Goal: Download file/media

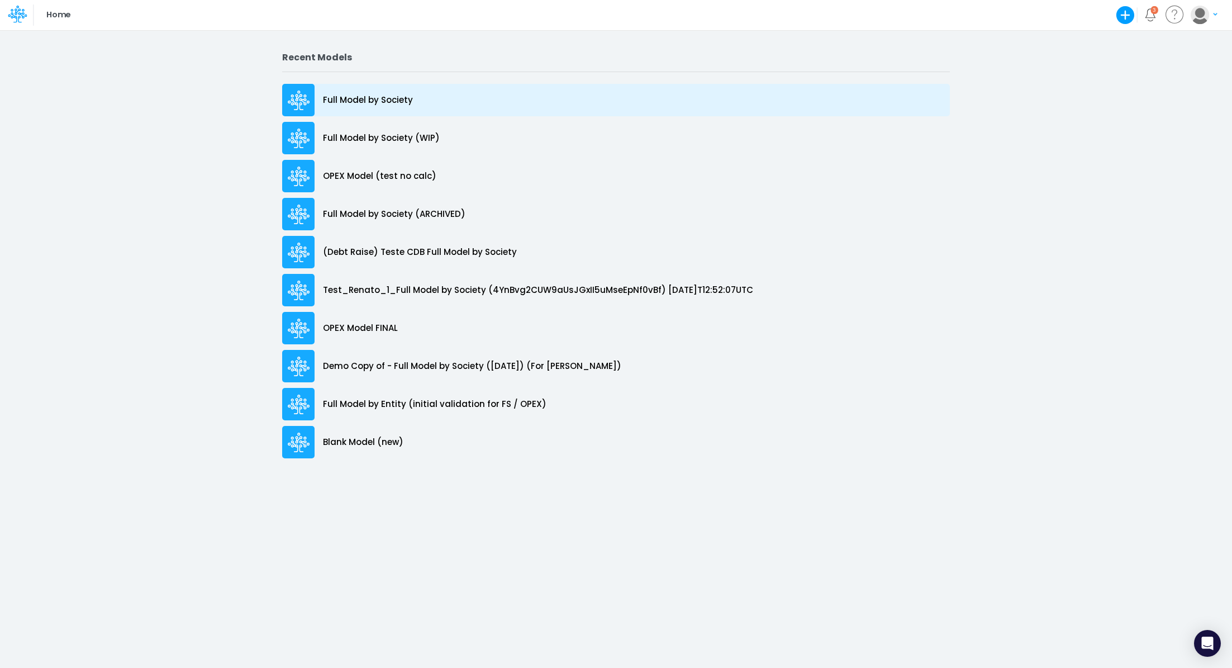
click at [336, 103] on p "Full Model by Society" at bounding box center [368, 100] width 90 height 13
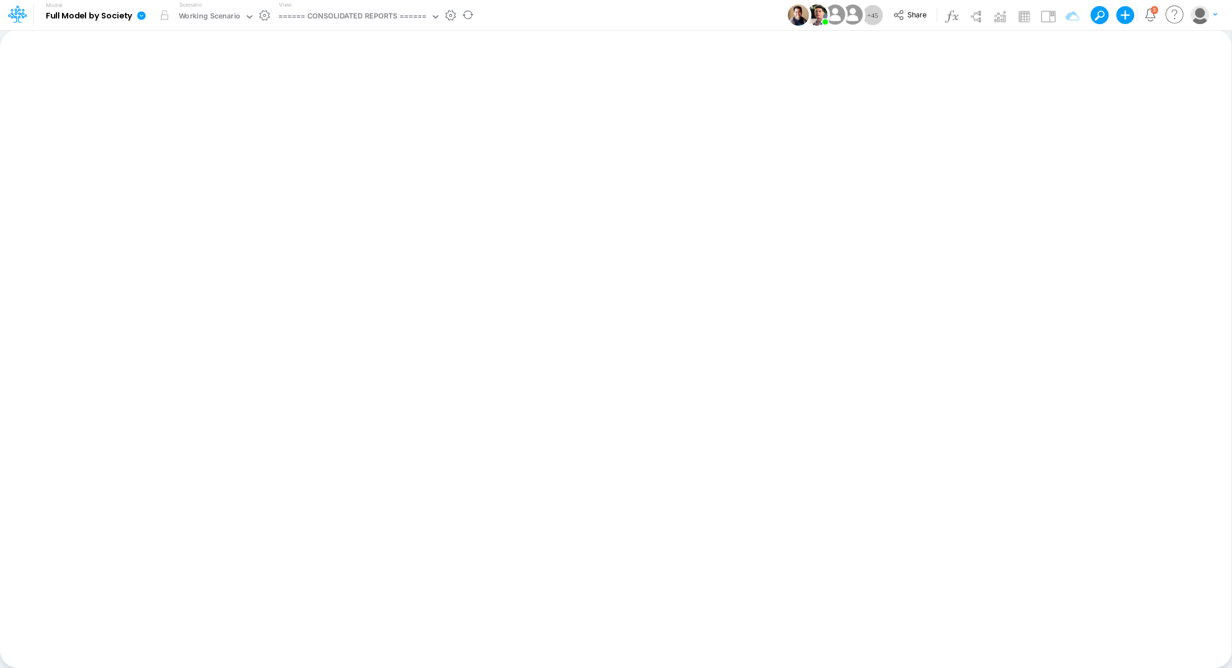
click at [136, 13] on icon at bounding box center [141, 16] width 10 height 10
click at [182, 109] on button "View model info" at bounding box center [198, 115] width 120 height 17
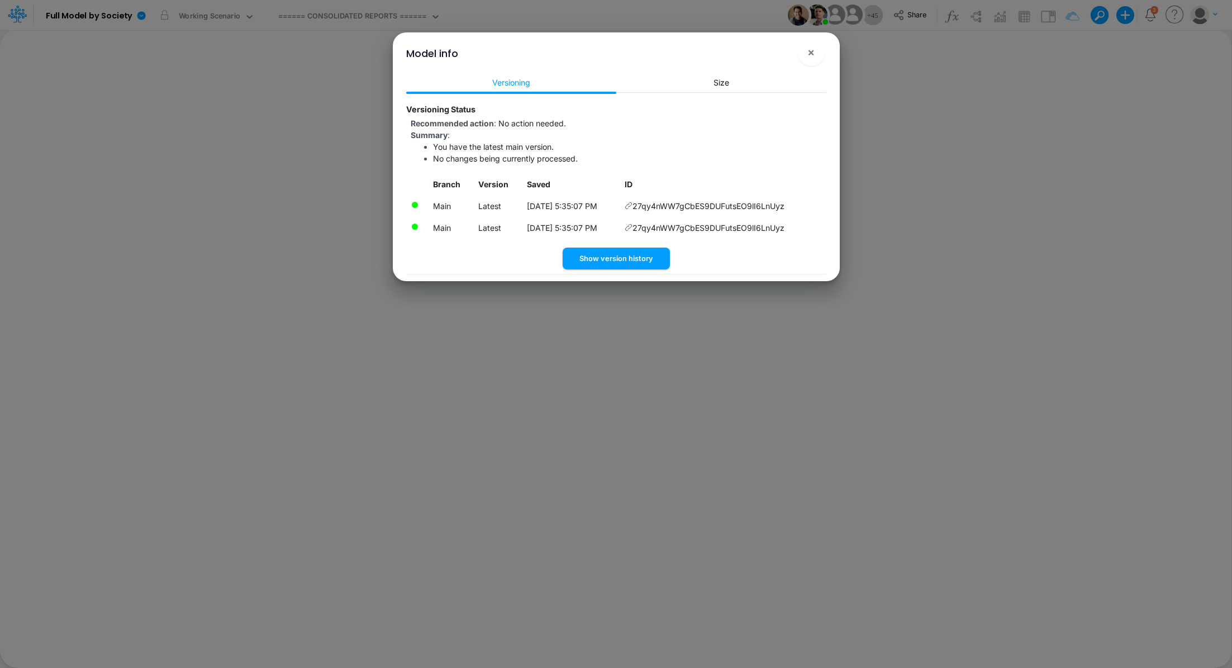
click at [633, 206] on icon at bounding box center [629, 206] width 8 height 8
click at [808, 59] on button "×" at bounding box center [811, 52] width 27 height 27
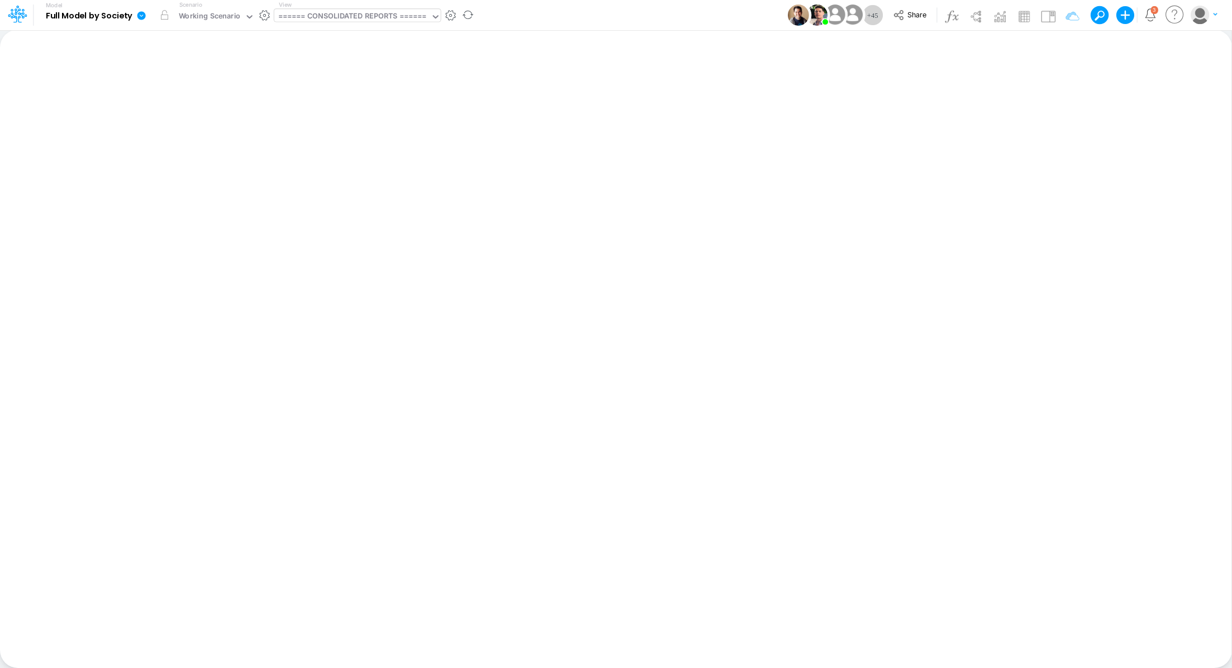
click at [335, 18] on div "====== CONSOLIDATED REPORTS ======" at bounding box center [352, 17] width 149 height 13
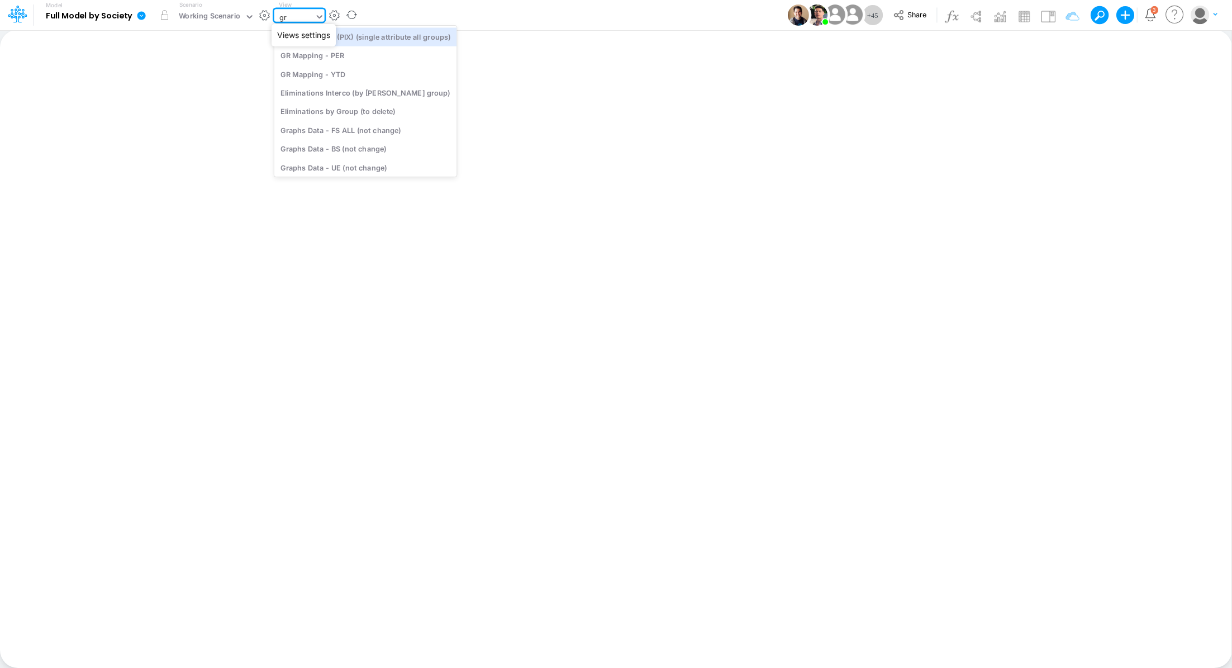
type input "gra"
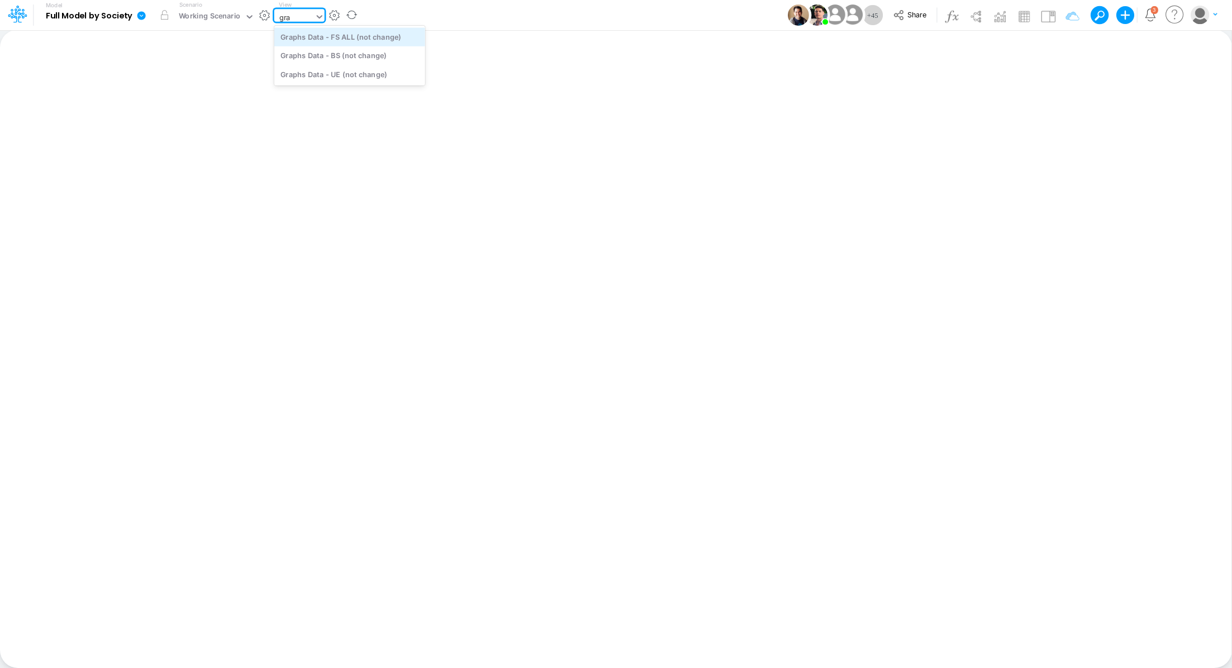
click at [352, 36] on div "Graphs Data - FS ALL (not change)" at bounding box center [349, 36] width 151 height 18
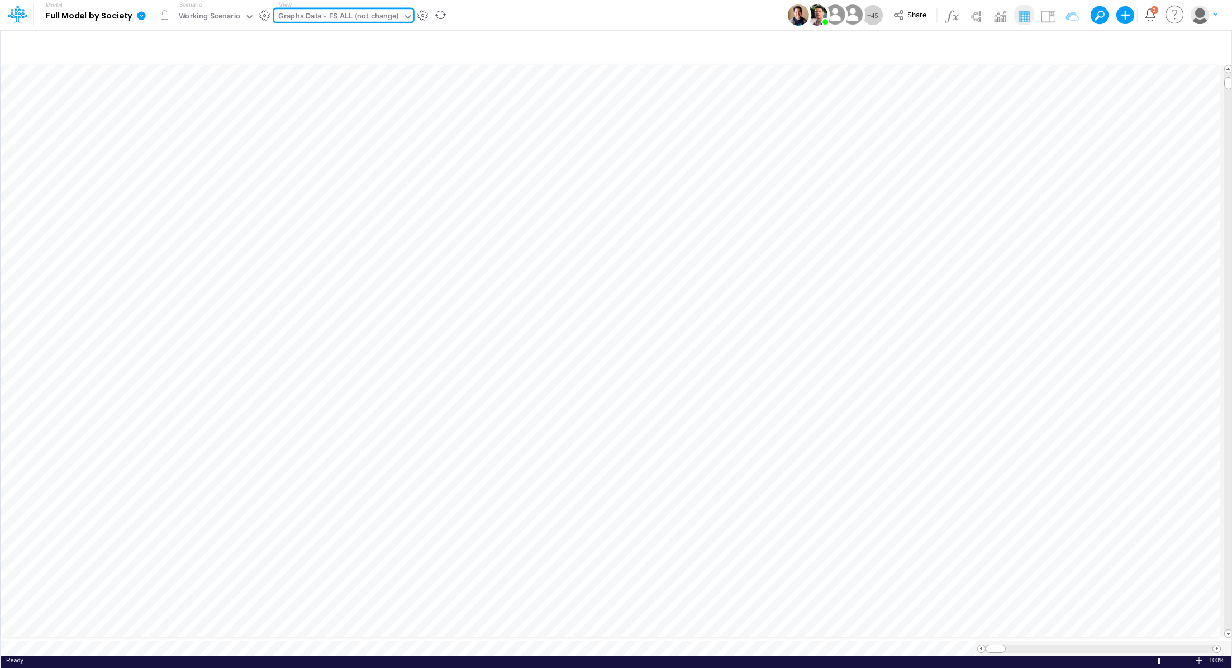
click at [338, 17] on div "Graphs Data - FS ALL (not change)" at bounding box center [338, 17] width 121 height 13
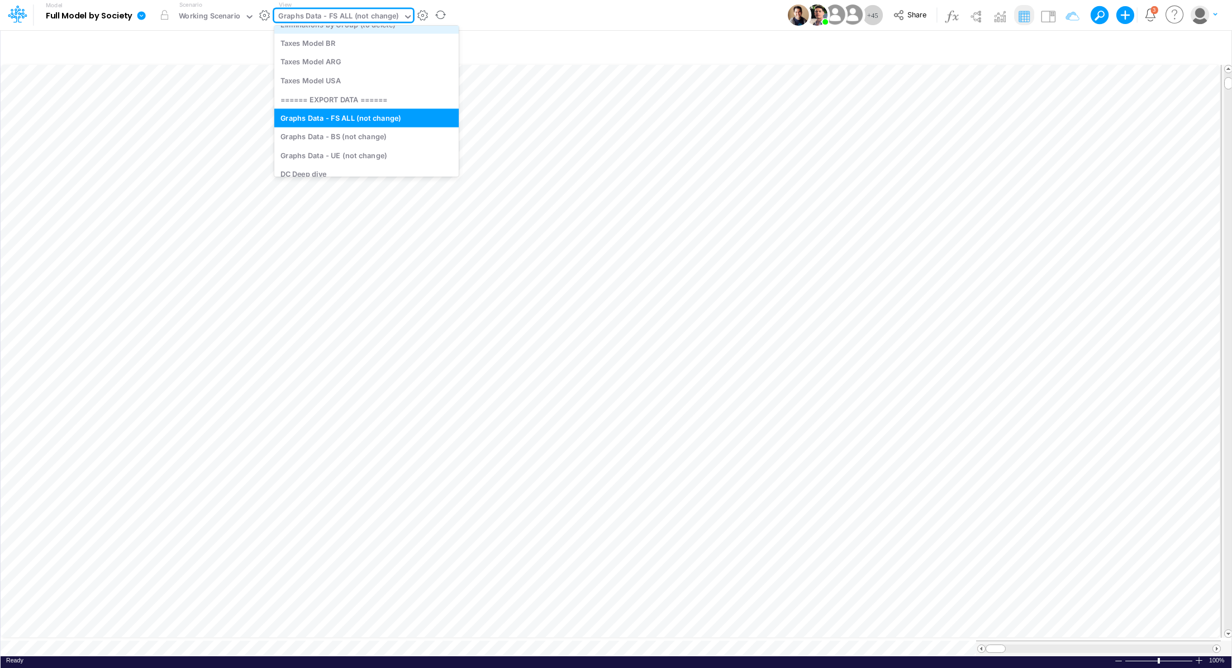
scroll to position [3337, 0]
click at [361, 132] on div "Graphs Data - BS (not change)" at bounding box center [366, 132] width 184 height 18
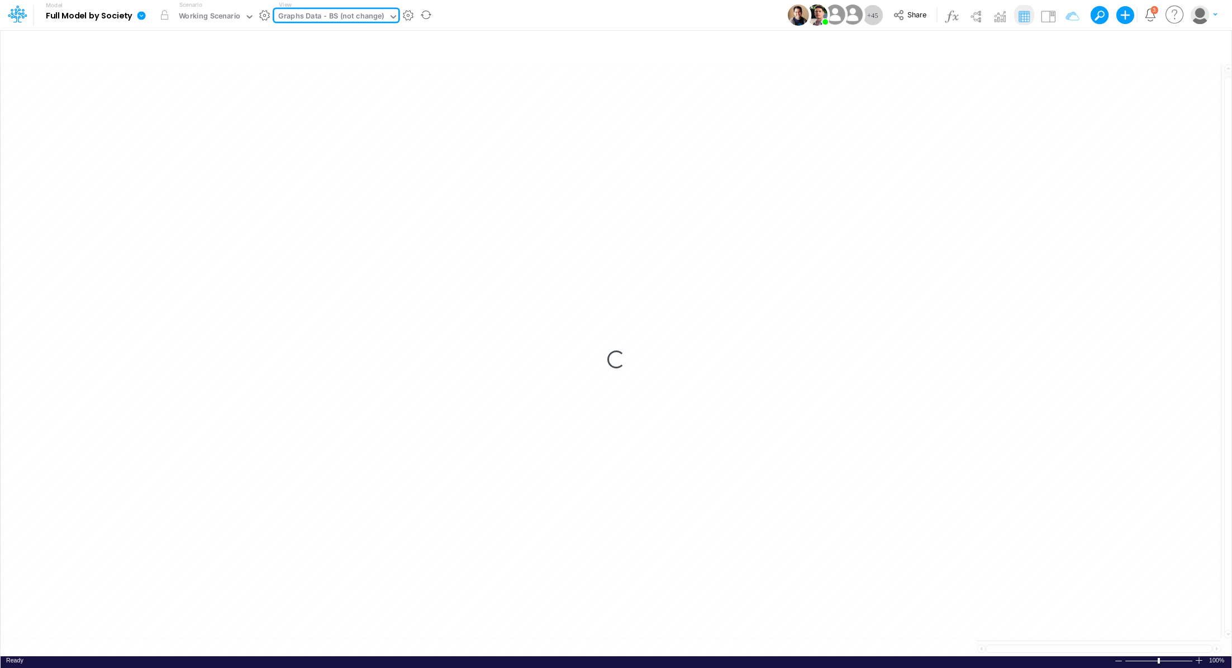
click at [335, 14] on div "Graphs Data - BS (not change)" at bounding box center [331, 17] width 106 height 13
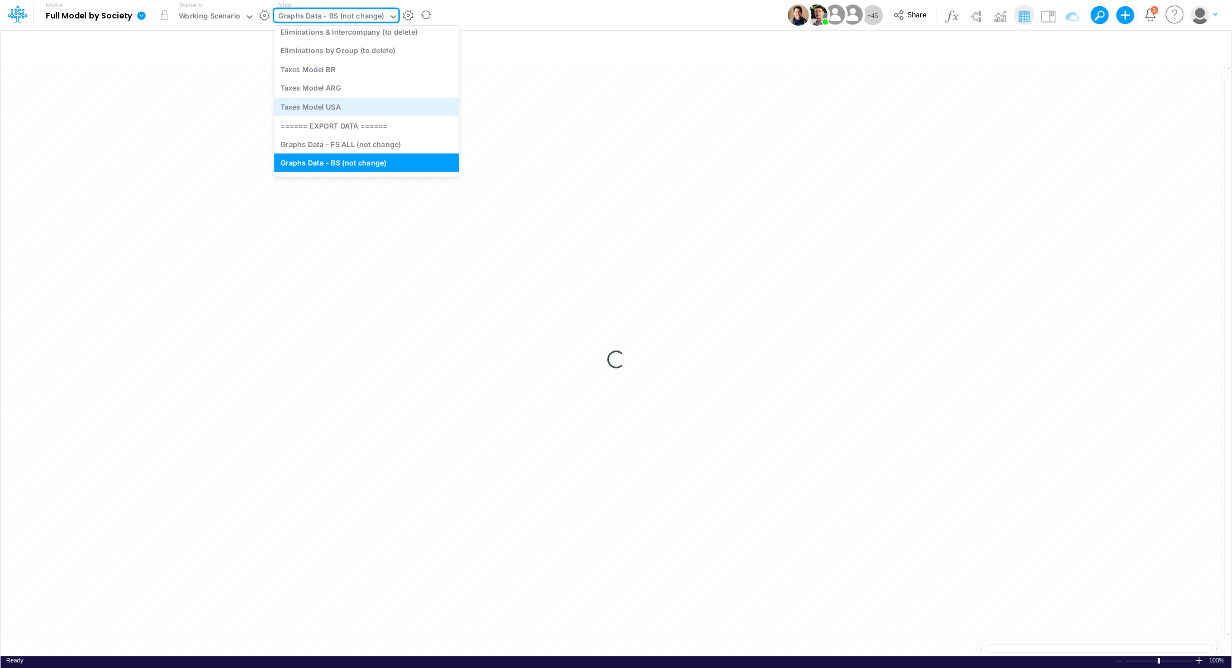
scroll to position [3316, 0]
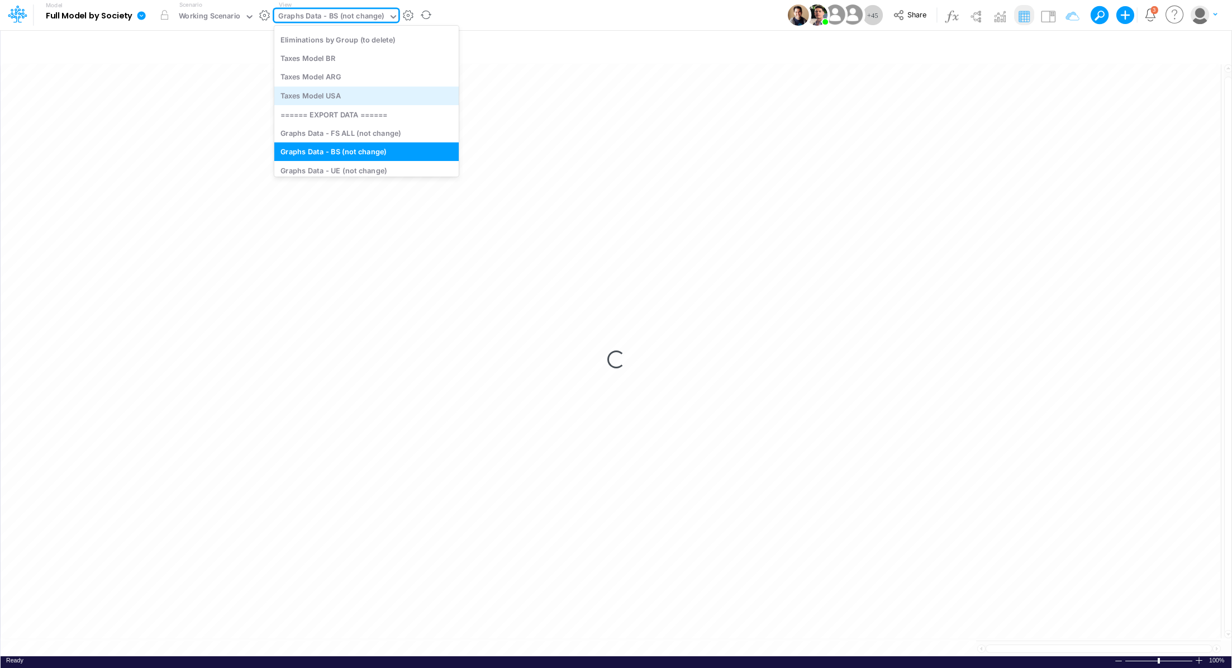
click at [364, 148] on div "Graphs Data - BS (not change)" at bounding box center [366, 152] width 184 height 18
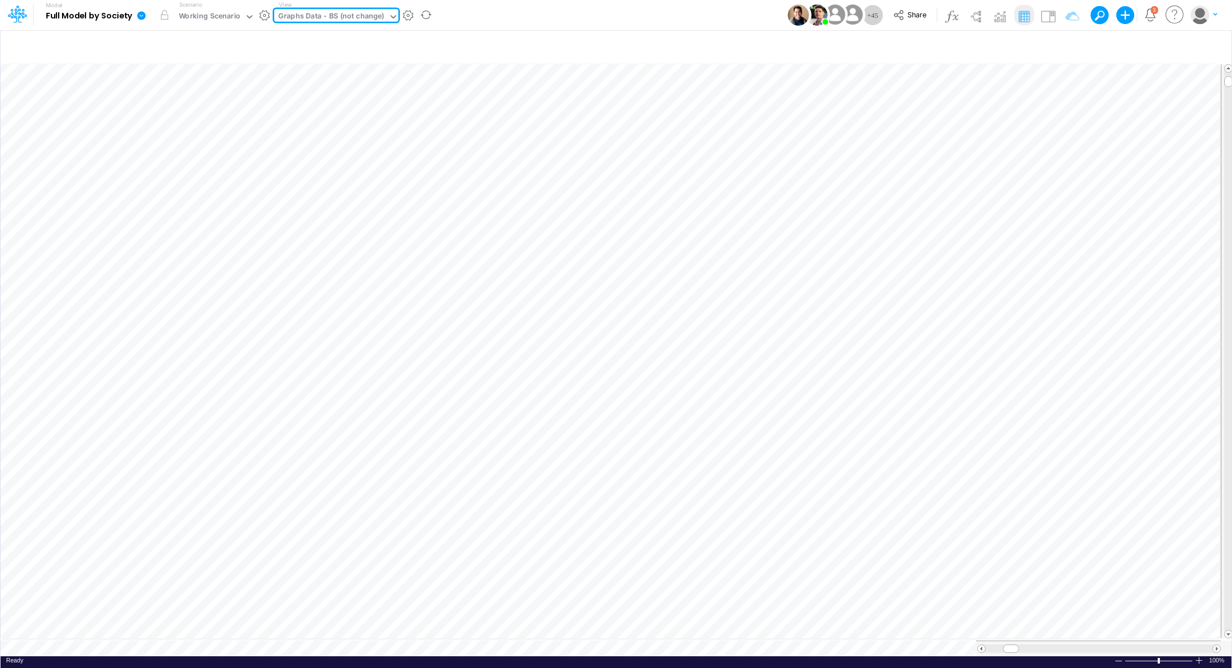
click at [349, 17] on div "Graphs Data - BS (not change)" at bounding box center [331, 17] width 106 height 13
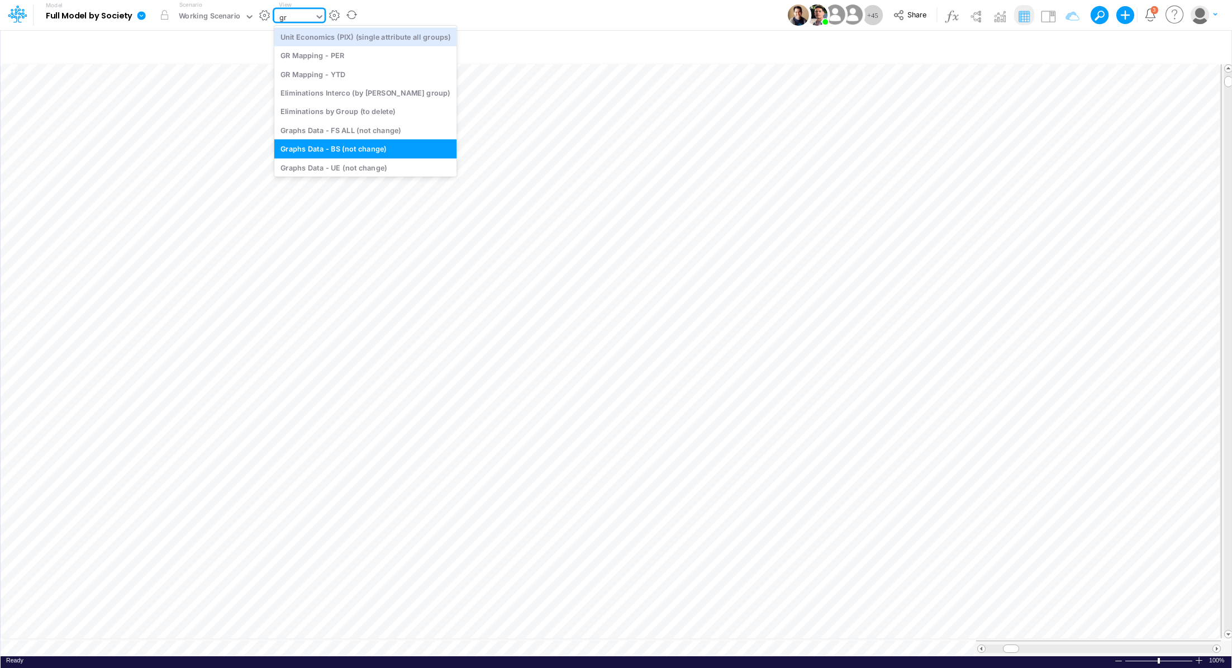
type input "gra"
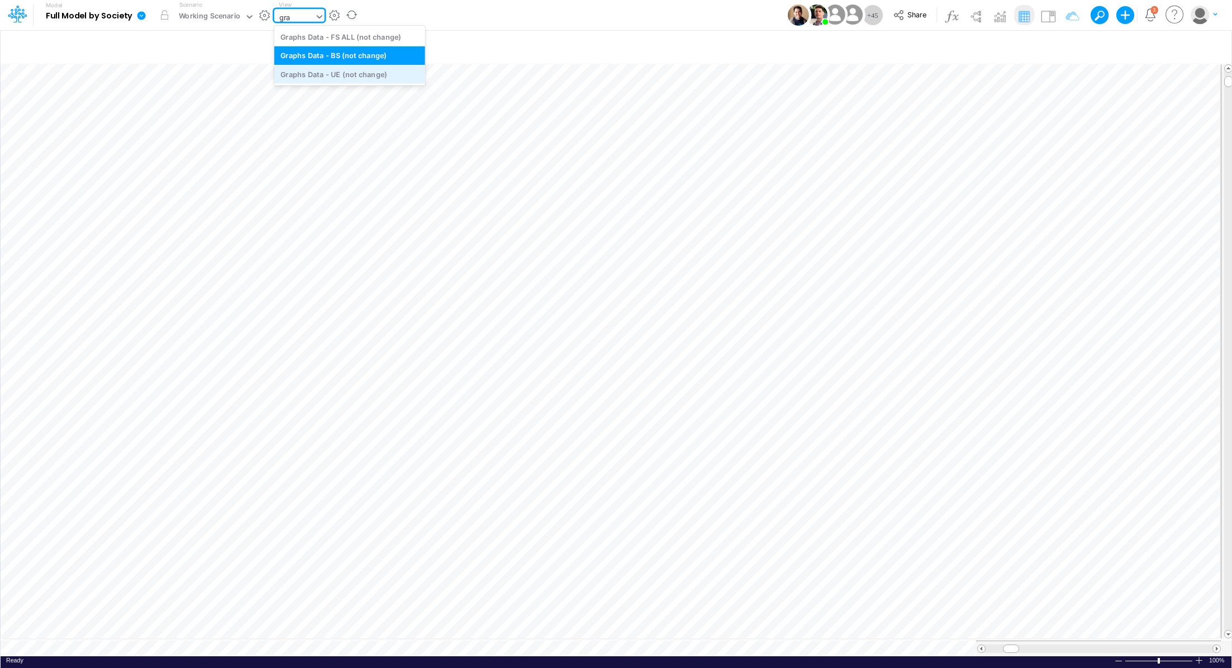
click at [367, 78] on div "Graphs Data - UE (not change)" at bounding box center [349, 74] width 151 height 18
click at [338, 10] on div "Graphs Data - UE (not change)" at bounding box center [331, 17] width 115 height 17
type input "dc de"
click at [343, 42] on div "DC Deep dive" at bounding box center [349, 36] width 151 height 18
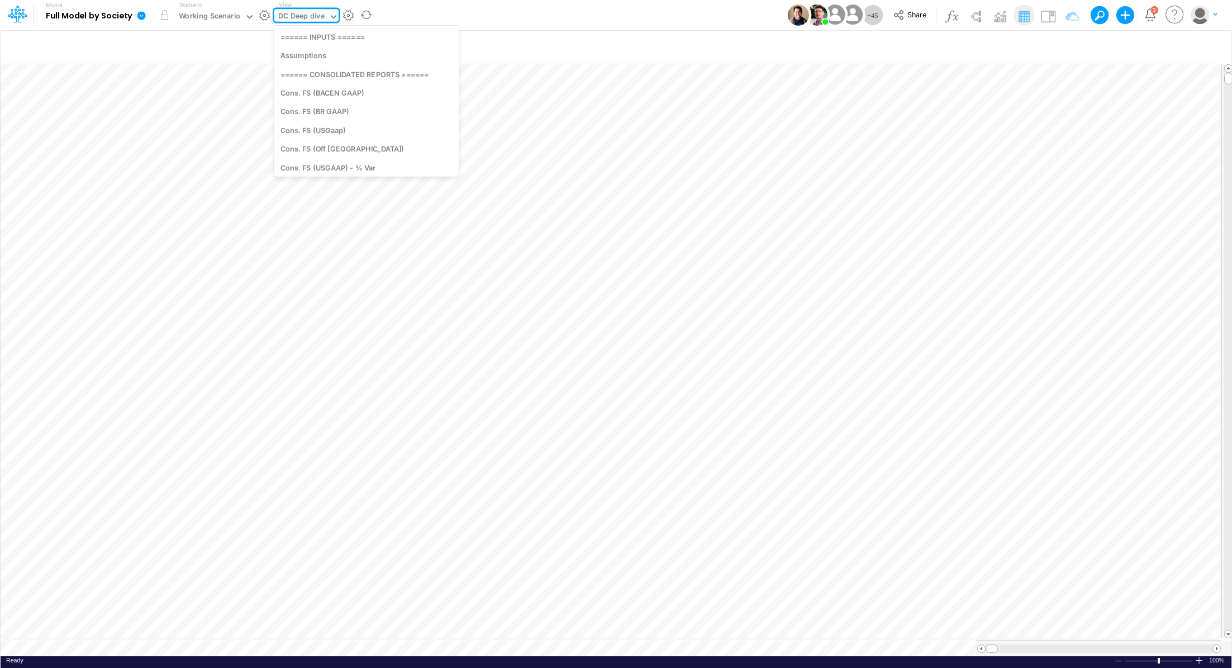
click at [313, 16] on div "DC Deep dive" at bounding box center [301, 17] width 46 height 13
type input "bs"
click at [327, 107] on div "BS Details Consolidated (USGaap)" at bounding box center [349, 109] width 151 height 18
click at [341, 20] on div "BS Details Consolidated (USGaap)" at bounding box center [337, 17] width 118 height 13
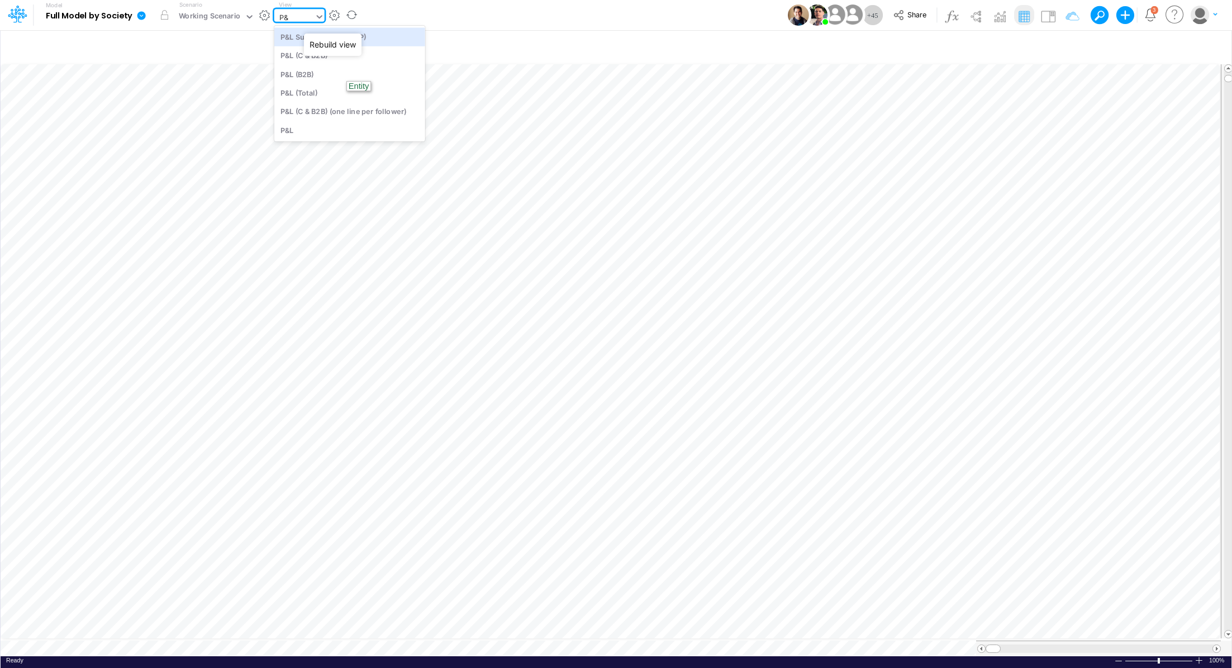
type input "P&L"
click at [301, 59] on div "P&L (C & B2B)" at bounding box center [349, 55] width 151 height 18
click at [298, 18] on div "P&L (C & B2B)" at bounding box center [302, 17] width 48 height 13
type input "unit"
click at [301, 59] on div "Unit Economics (PIX)" at bounding box center [365, 55] width 183 height 18
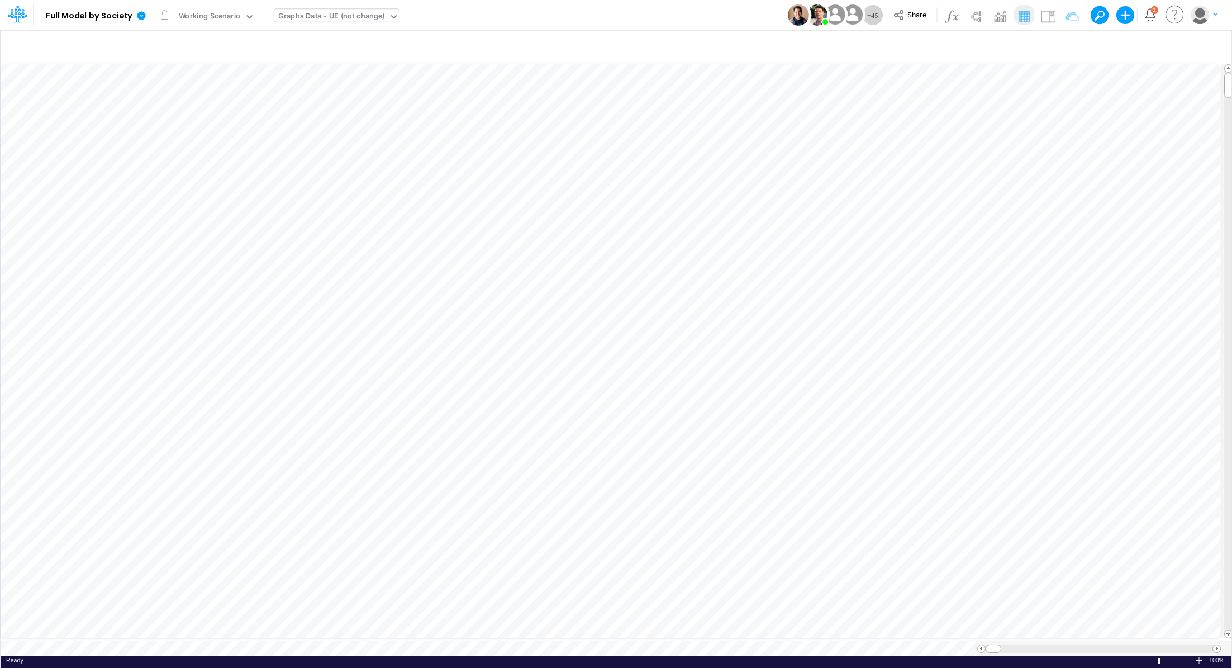
scroll to position [5, 0]
click at [140, 18] on icon at bounding box center [142, 15] width 8 height 8
click at [182, 101] on button "Export" at bounding box center [198, 98] width 120 height 18
click at [297, 113] on div "Excel" at bounding box center [318, 104] width 121 height 29
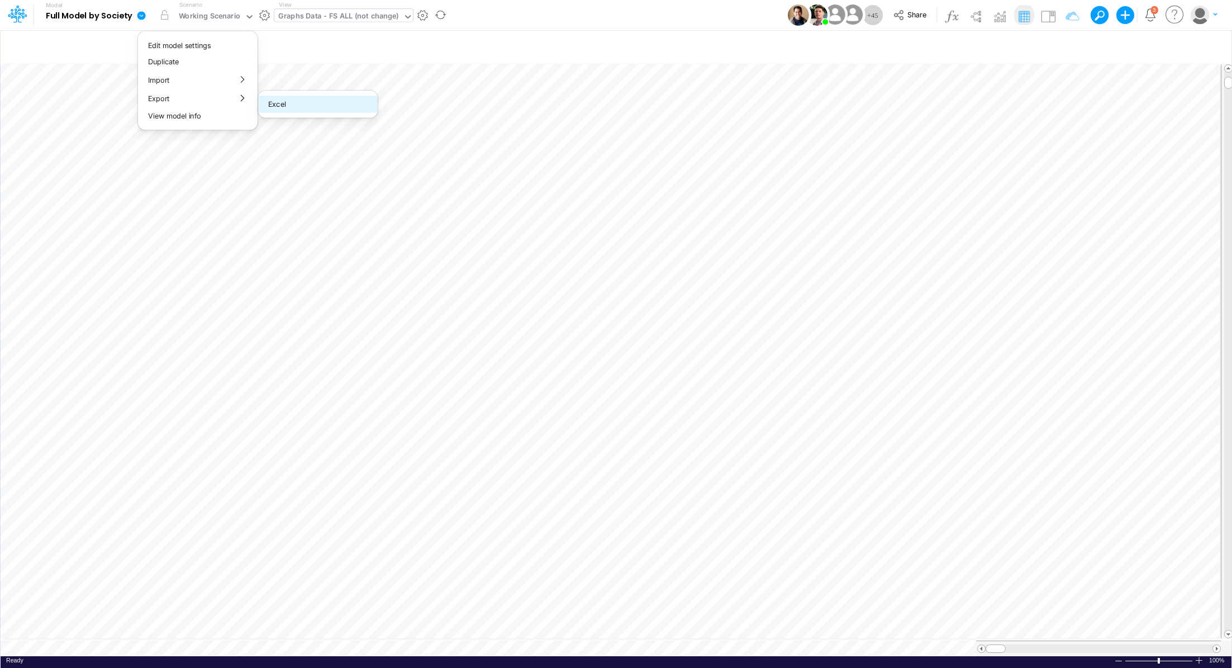
click at [301, 108] on button "Excel" at bounding box center [318, 104] width 120 height 17
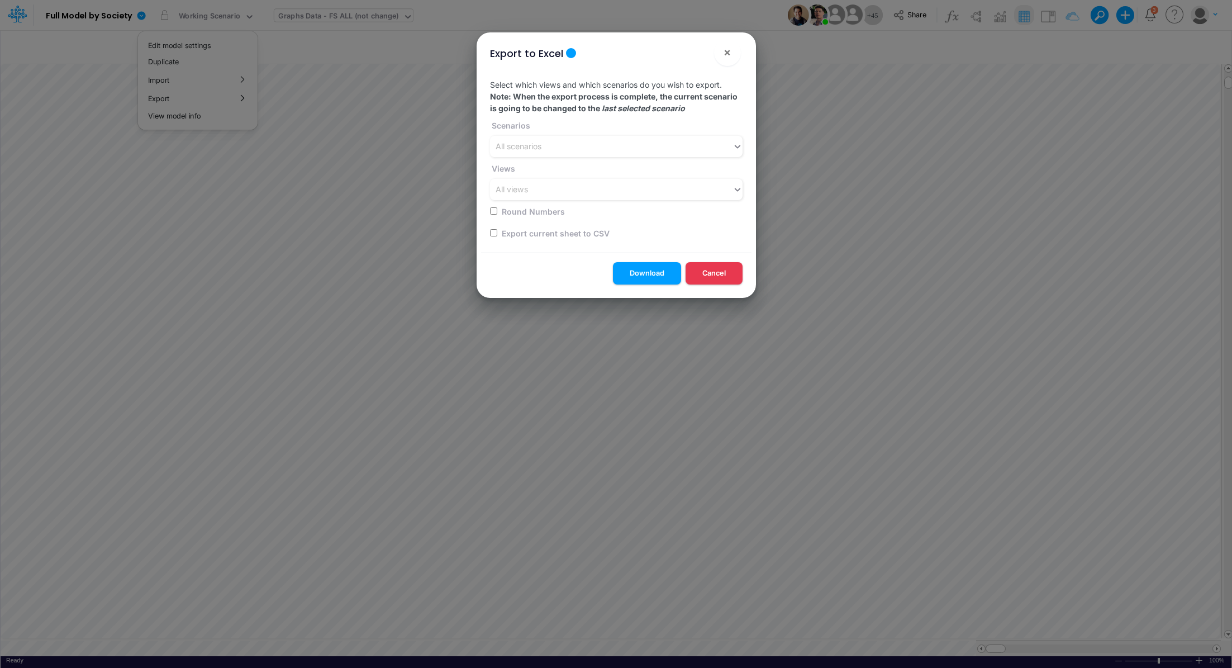
click at [493, 235] on input "checkbox" at bounding box center [493, 232] width 7 height 7
checkbox input "true"
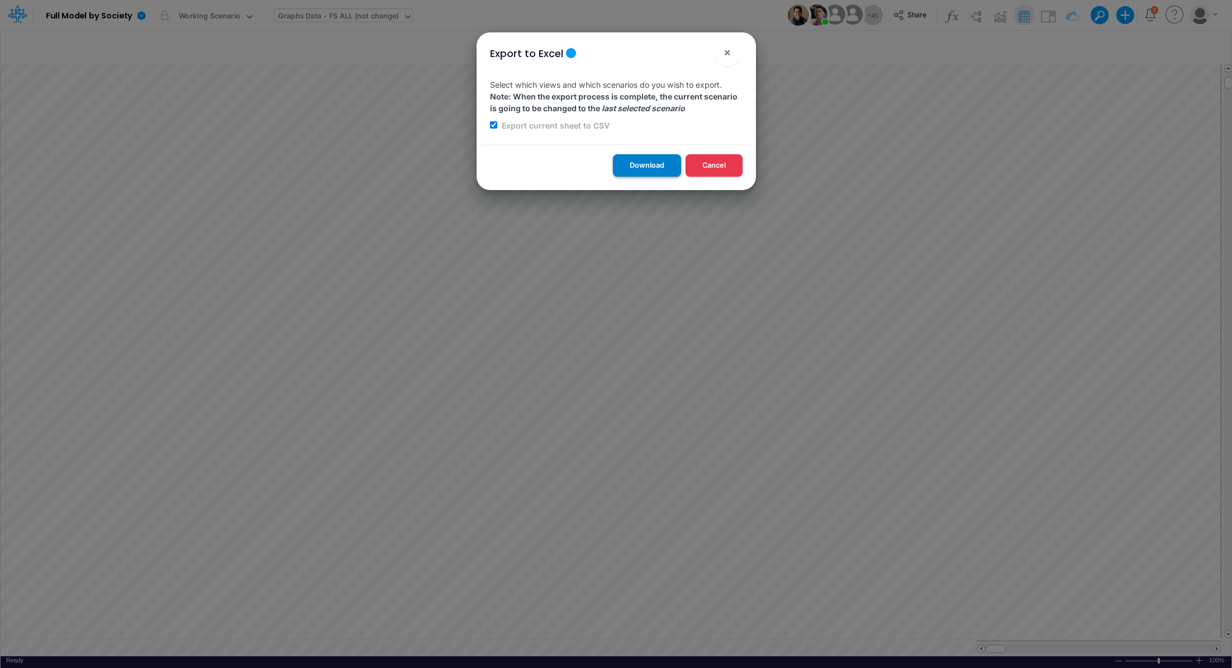
click at [637, 160] on button "Download" at bounding box center [647, 165] width 68 height 22
click at [437, 641] on div "Export to Excel × Select which views and which scenarios do you wish to export.…" at bounding box center [616, 334] width 1232 height 668
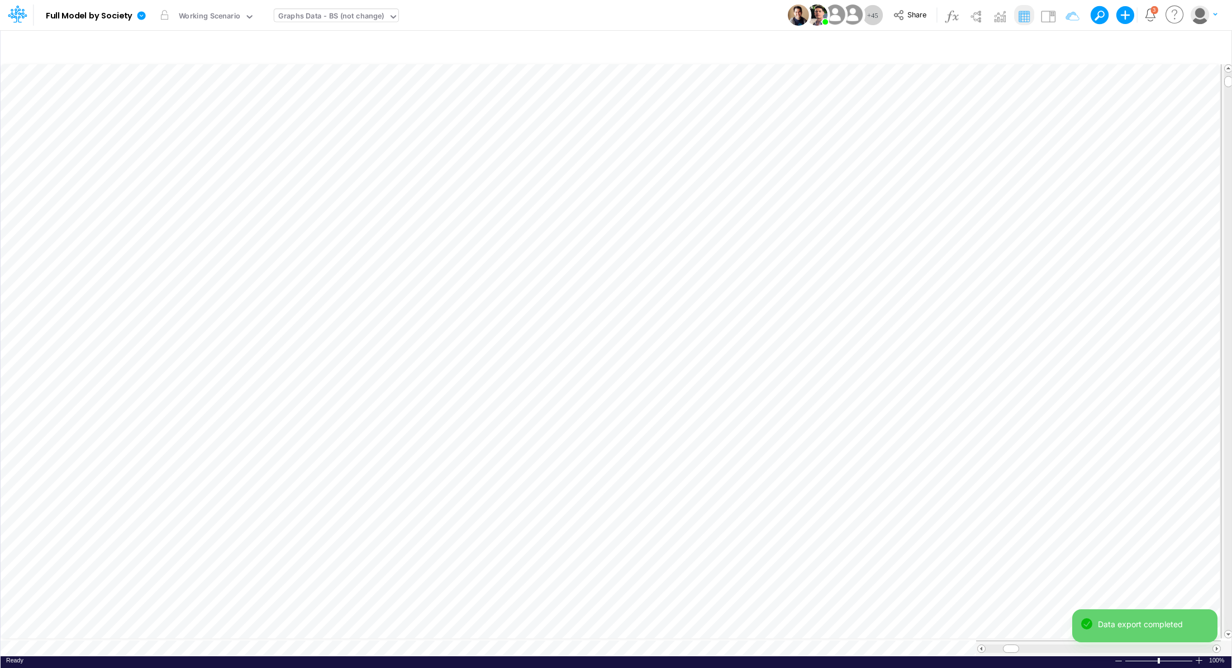
scroll to position [5, 0]
click at [141, 15] on icon at bounding box center [142, 15] width 8 height 8
click at [197, 100] on button "Export" at bounding box center [198, 98] width 120 height 18
click at [281, 103] on button "Excel" at bounding box center [318, 104] width 120 height 17
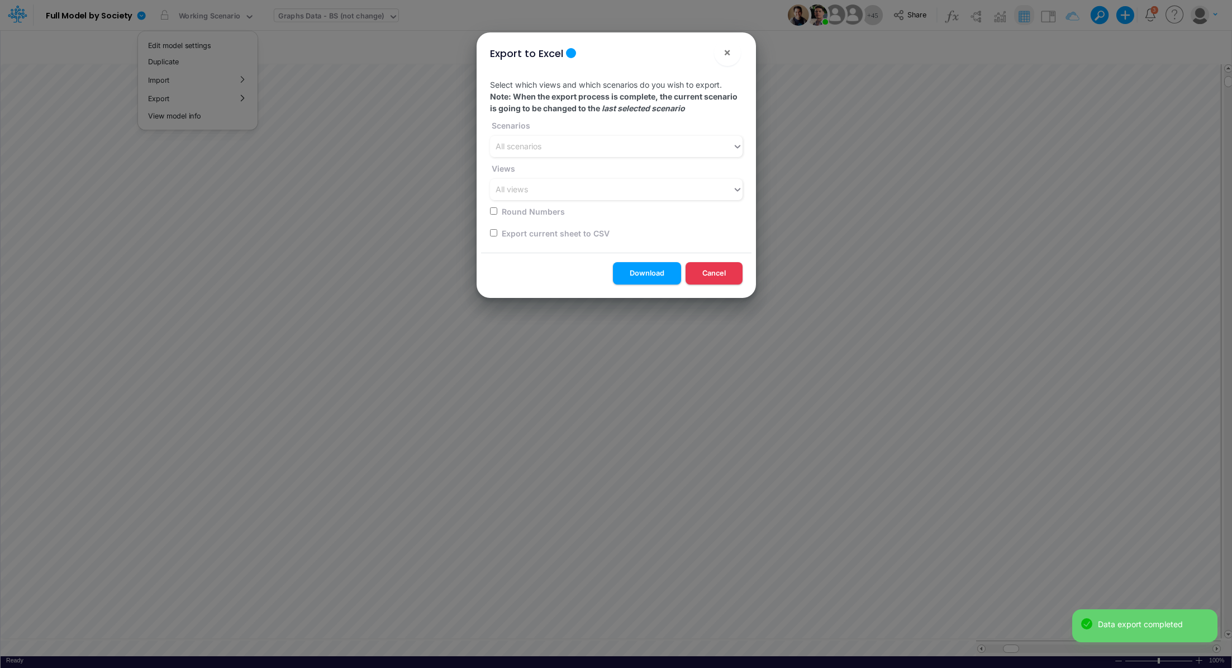
click at [495, 234] on input "checkbox" at bounding box center [493, 232] width 7 height 7
checkbox input "true"
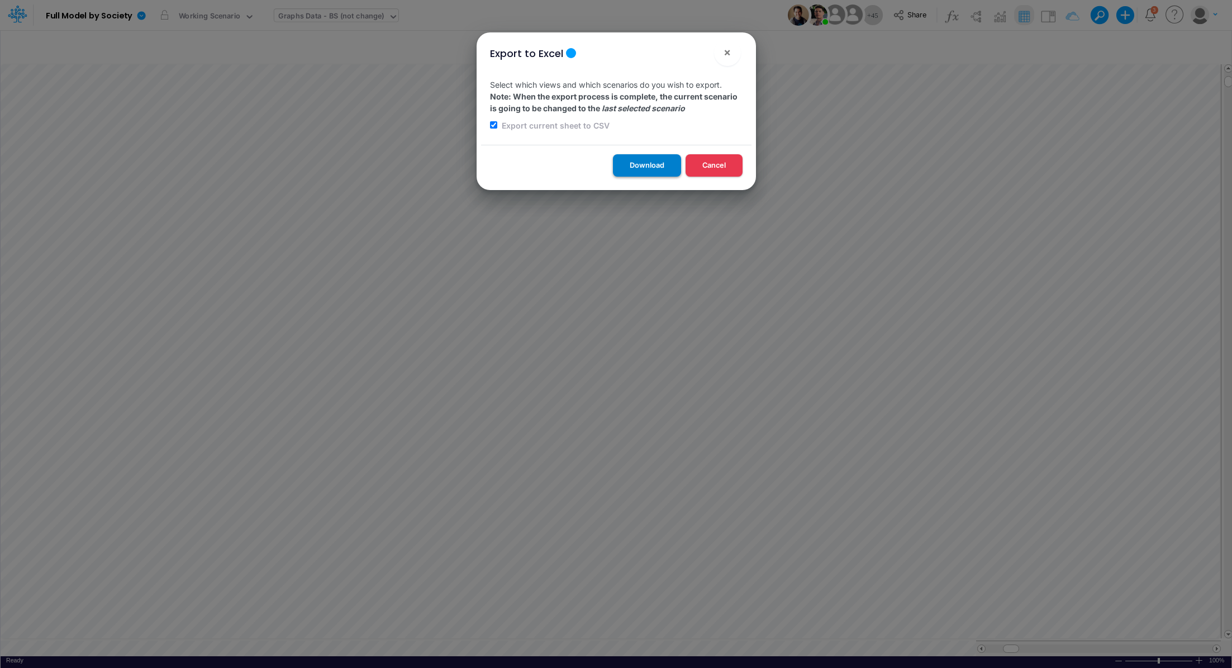
click at [625, 172] on button "Download" at bounding box center [647, 165] width 68 height 22
click at [732, 52] on button "×" at bounding box center [727, 52] width 27 height 27
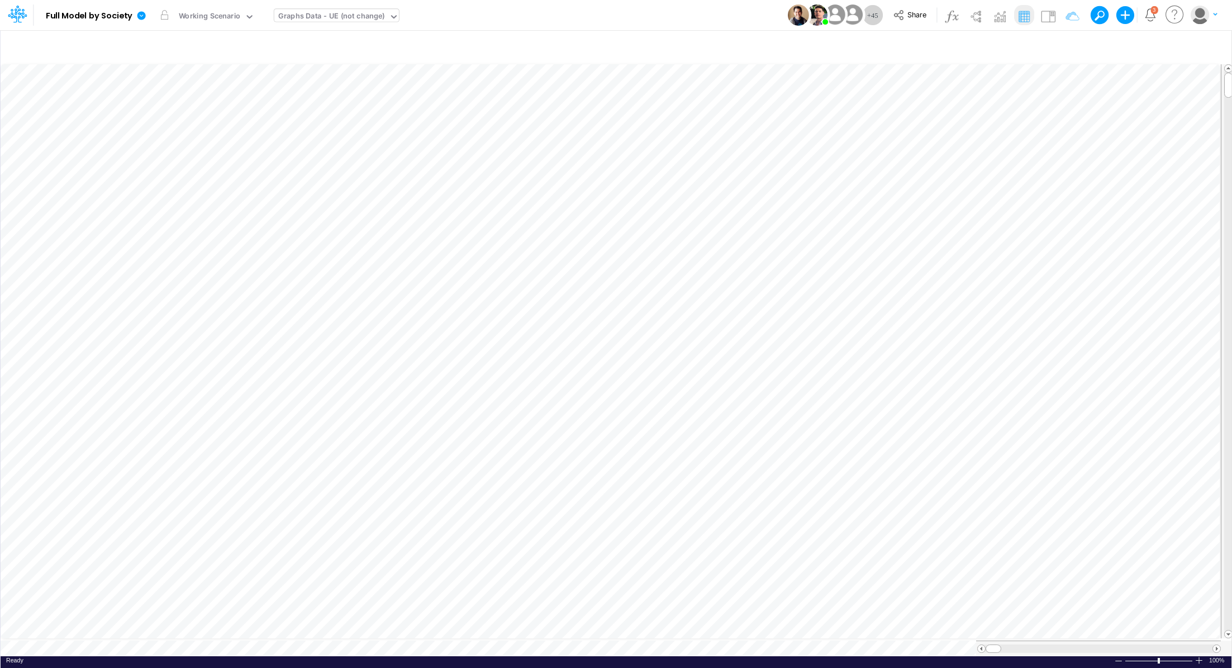
scroll to position [5, 0]
click at [143, 16] on icon at bounding box center [142, 15] width 8 height 8
click at [187, 99] on button "Export" at bounding box center [198, 98] width 120 height 18
click at [279, 104] on button "Excel" at bounding box center [318, 104] width 120 height 17
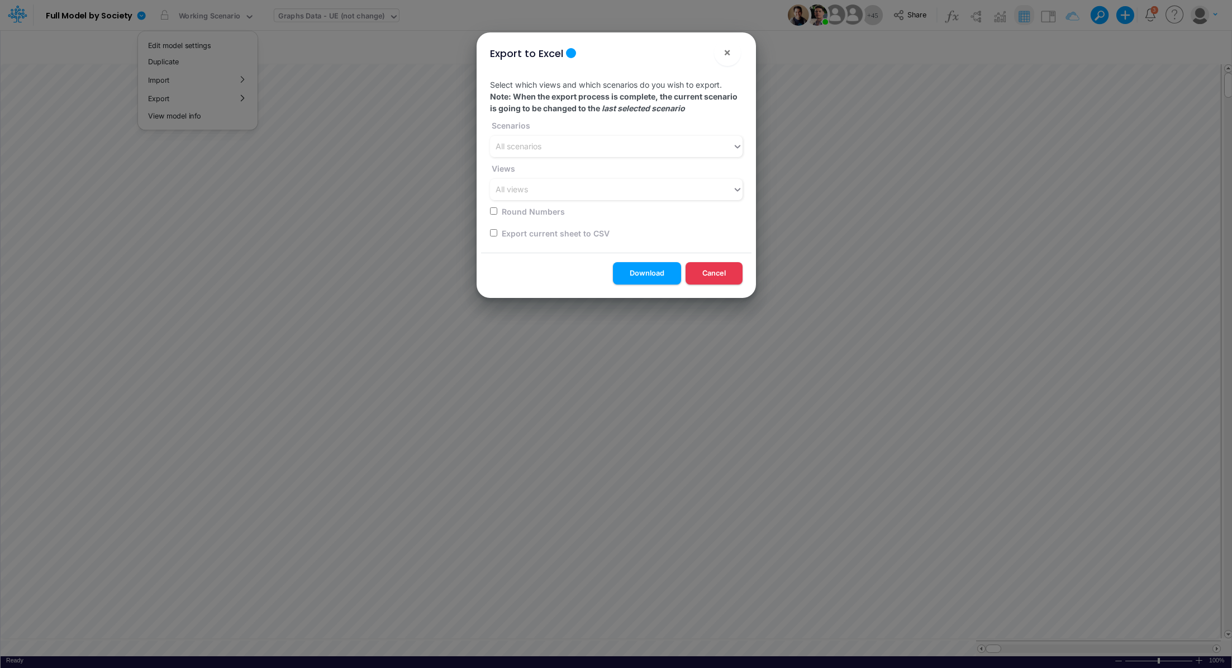
click at [491, 233] on input "checkbox" at bounding box center [493, 232] width 7 height 7
checkbox input "true"
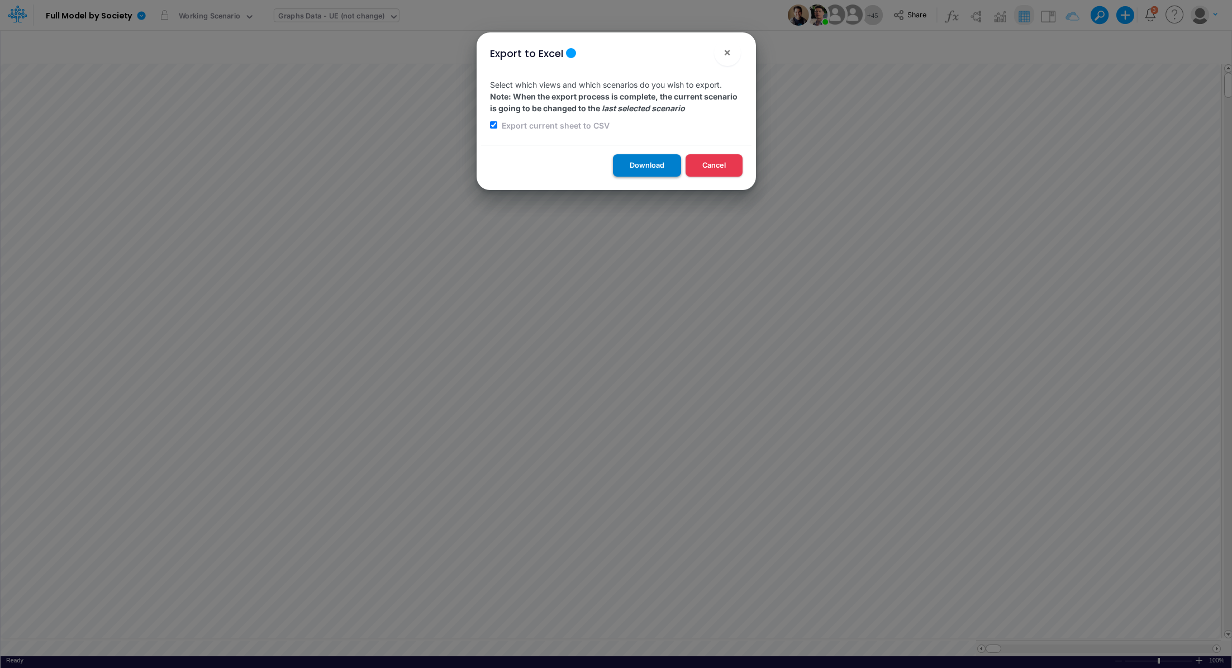
click at [642, 164] on button "Download" at bounding box center [647, 165] width 68 height 22
click at [729, 52] on span "×" at bounding box center [727, 51] width 7 height 13
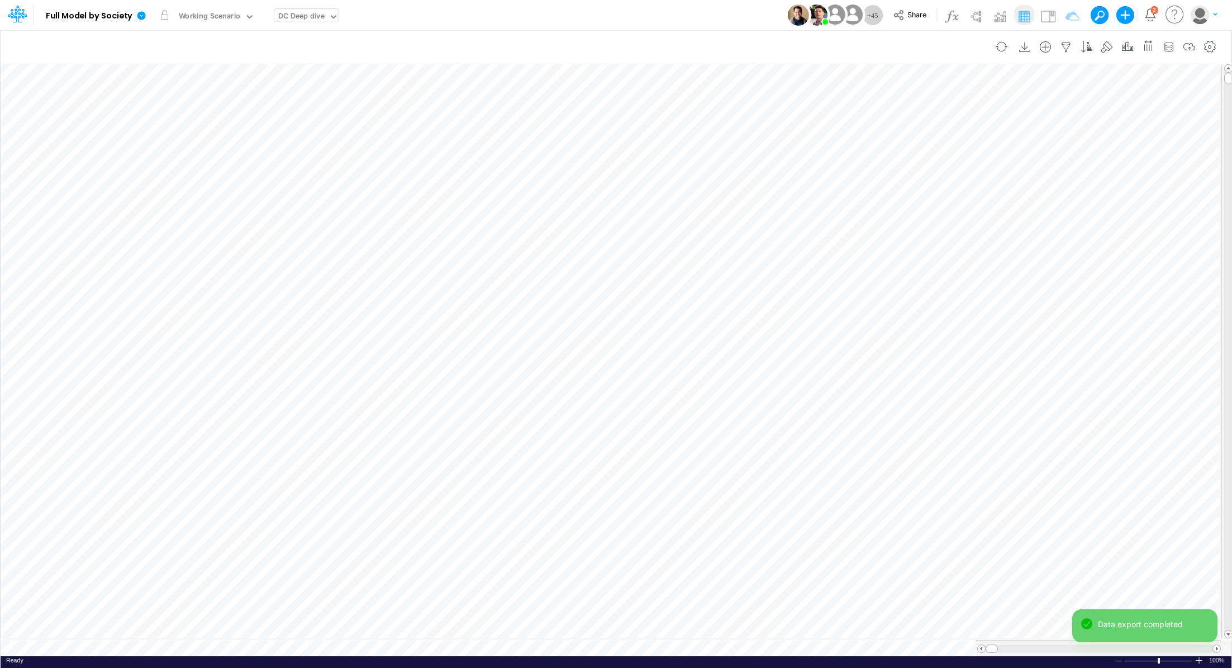
scroll to position [5, 0]
click at [138, 15] on icon at bounding box center [142, 15] width 8 height 8
click at [185, 99] on button "Export" at bounding box center [198, 98] width 120 height 18
click at [301, 105] on button "Excel" at bounding box center [318, 104] width 120 height 17
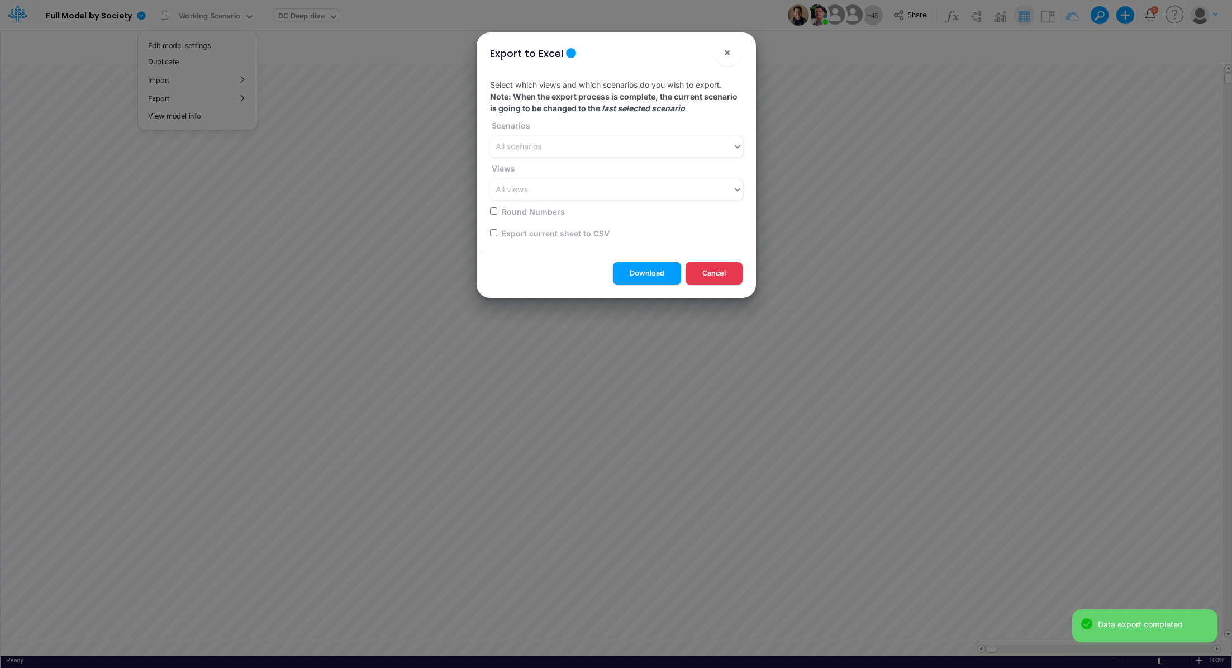
click at [532, 234] on label "Export current sheet to CSV" at bounding box center [555, 233] width 110 height 12
click at [491, 233] on input "checkbox" at bounding box center [493, 232] width 7 height 7
checkbox input "true"
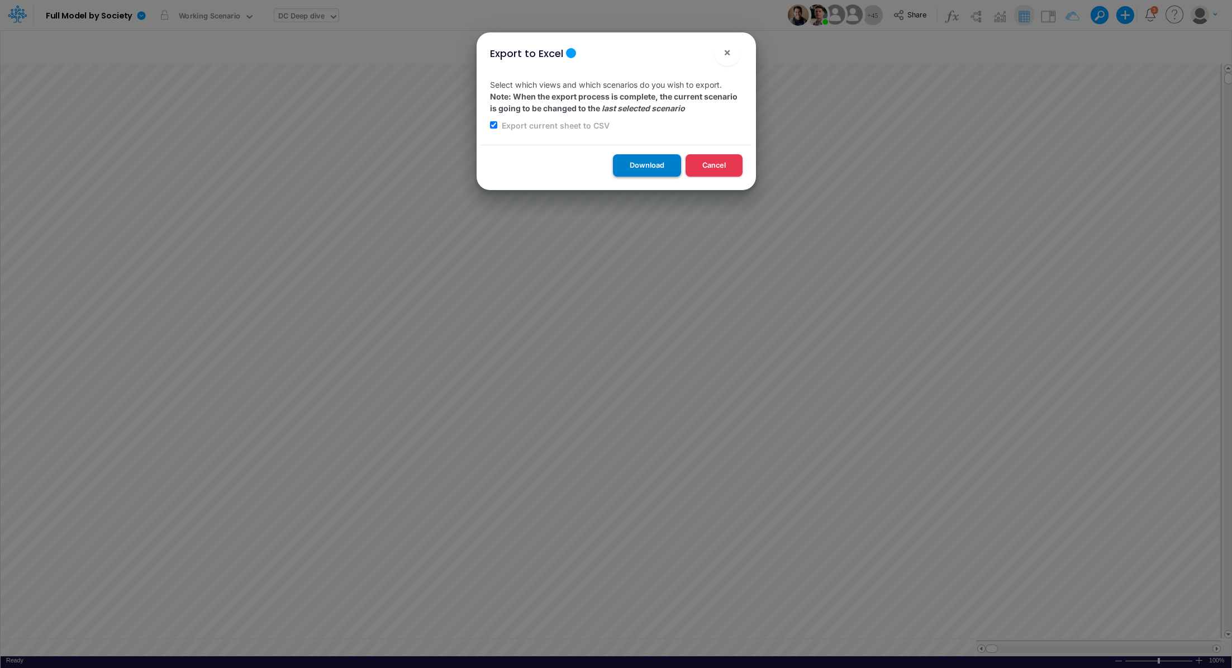
click at [663, 167] on button "Download" at bounding box center [647, 165] width 68 height 22
click at [724, 55] on span "×" at bounding box center [727, 51] width 7 height 13
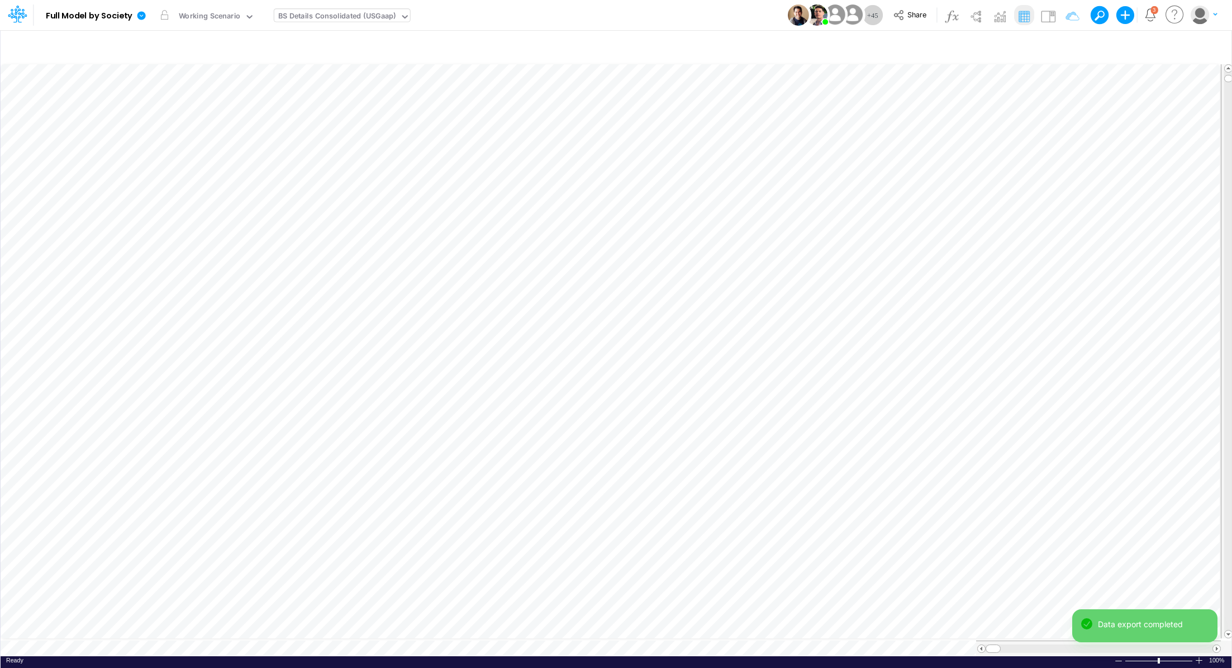
scroll to position [5, 0]
click at [141, 16] on icon at bounding box center [141, 16] width 10 height 10
click at [173, 96] on button "Export" at bounding box center [198, 98] width 120 height 18
click at [294, 100] on button "Excel" at bounding box center [318, 104] width 120 height 17
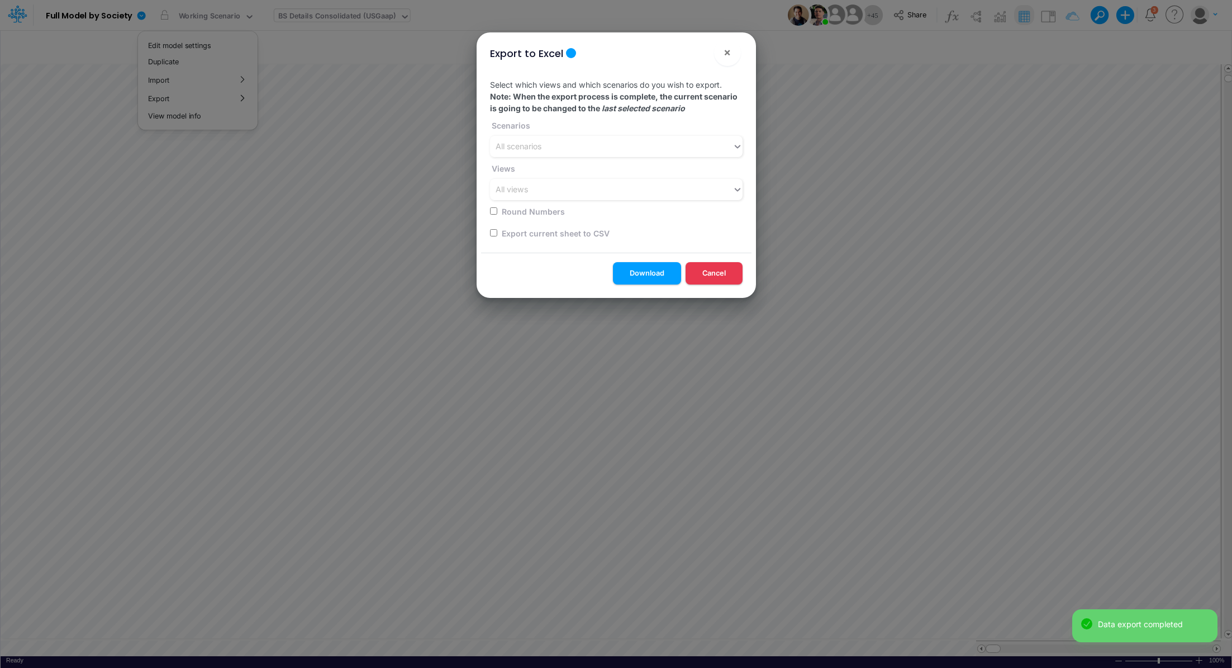
click at [490, 230] on input "checkbox" at bounding box center [493, 232] width 7 height 7
checkbox input "true"
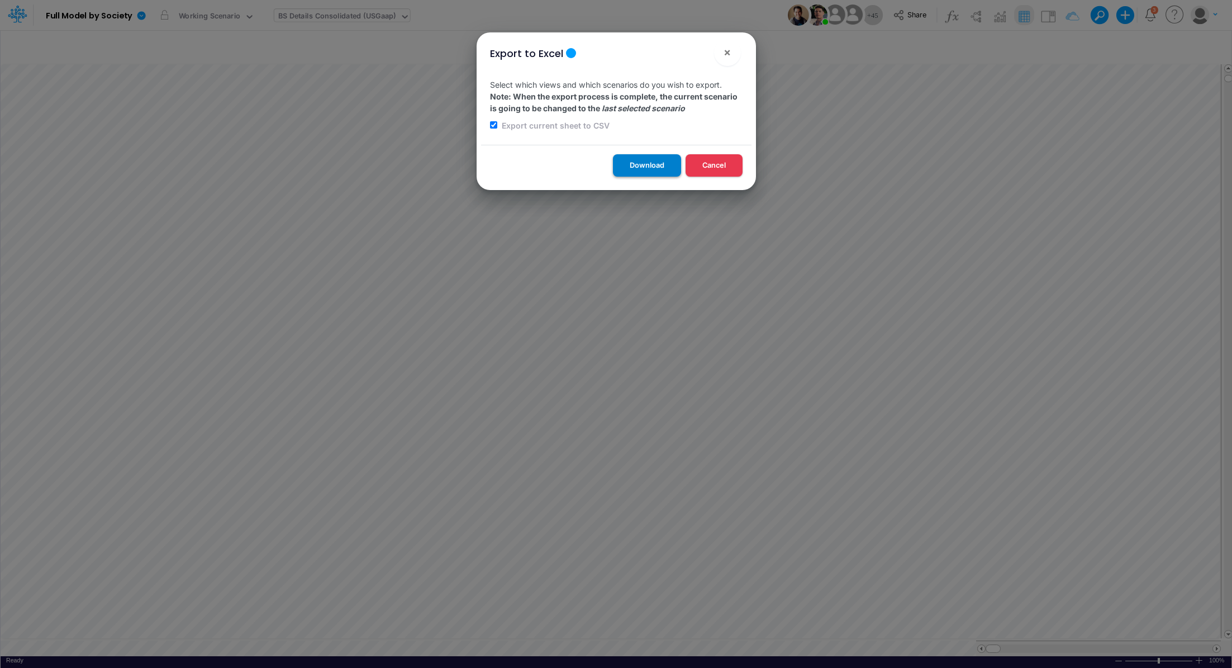
click at [636, 158] on button "Download" at bounding box center [647, 165] width 68 height 22
click at [732, 49] on button "×" at bounding box center [727, 52] width 27 height 27
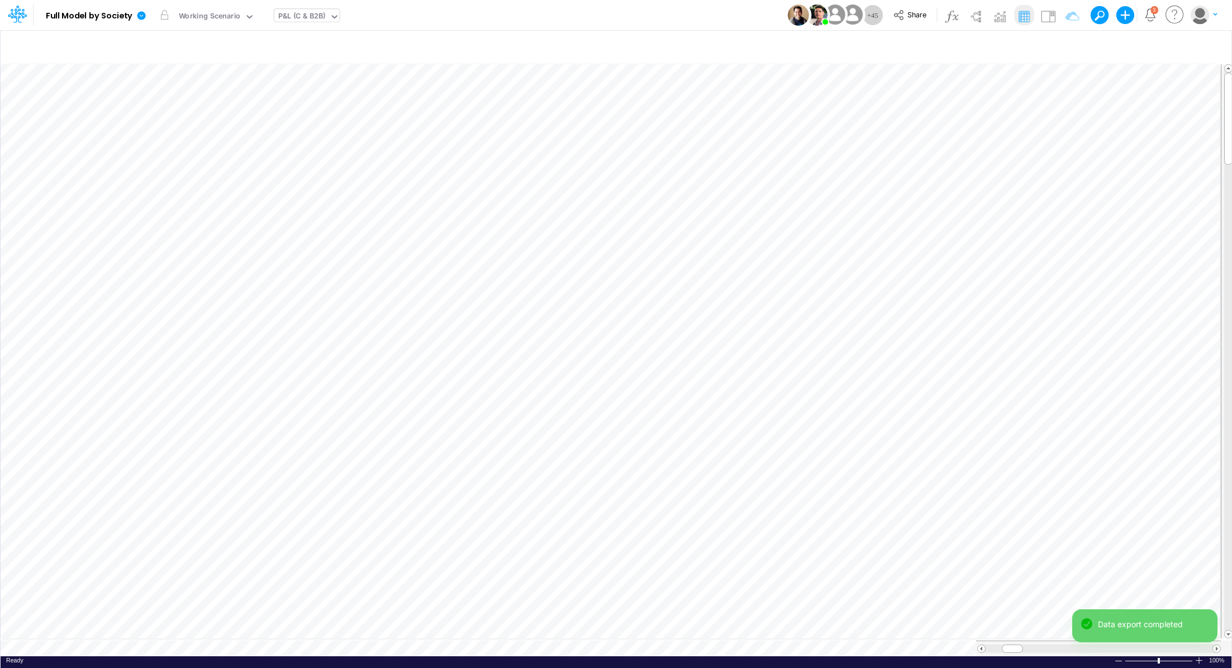
scroll to position [5, 0]
click at [140, 16] on icon at bounding box center [142, 15] width 8 height 8
click at [169, 96] on button "Export" at bounding box center [198, 98] width 120 height 18
click at [306, 103] on button "Excel" at bounding box center [318, 104] width 120 height 17
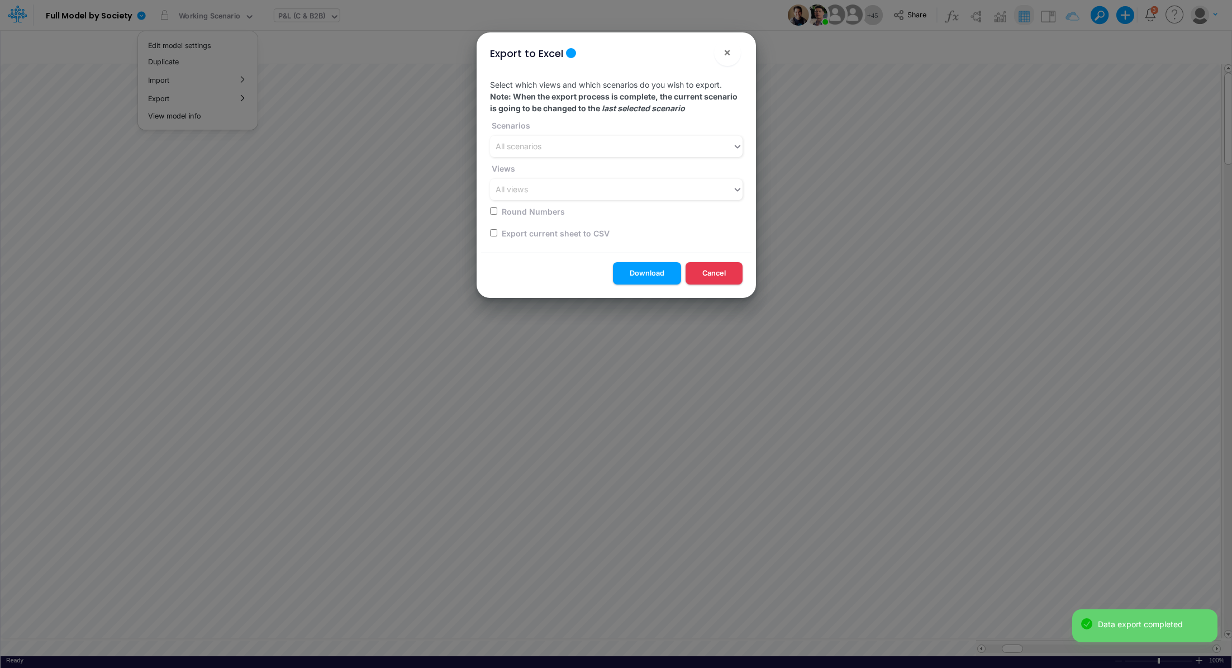
click at [491, 233] on input "checkbox" at bounding box center [493, 232] width 7 height 7
checkbox input "true"
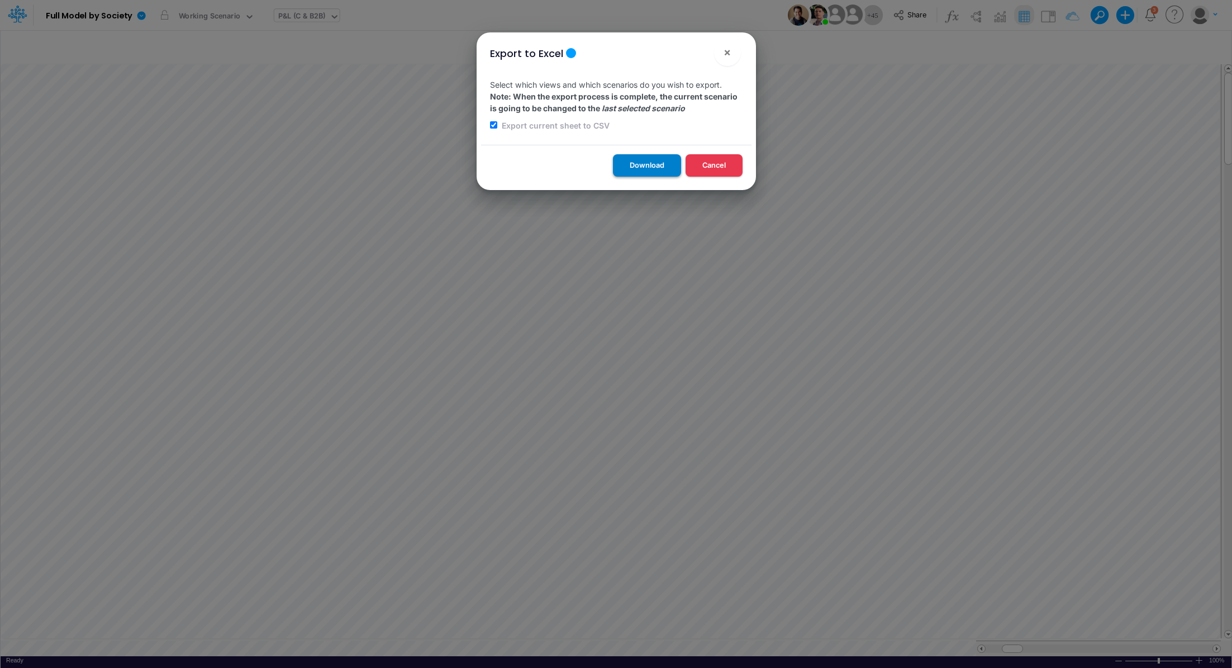
click at [618, 164] on button "Download" at bounding box center [647, 165] width 68 height 22
click at [729, 52] on span "×" at bounding box center [727, 51] width 7 height 13
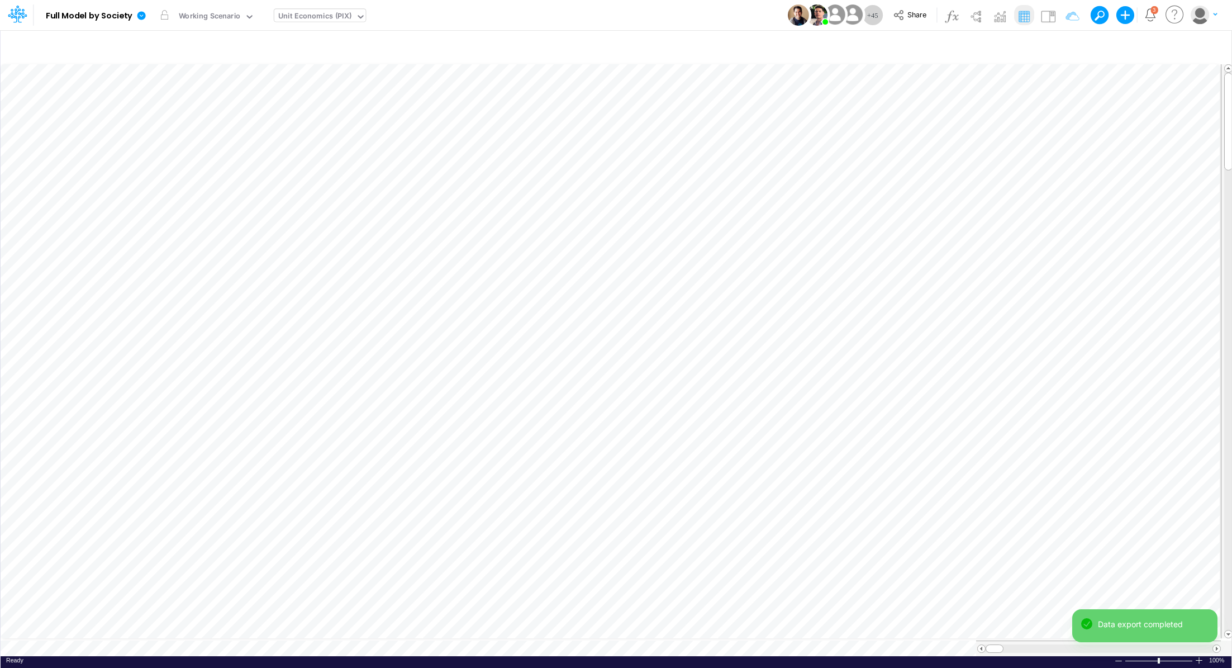
scroll to position [5, 0]
click at [143, 12] on icon at bounding box center [142, 15] width 8 height 8
click at [187, 101] on button "Export" at bounding box center [198, 98] width 120 height 18
click at [306, 105] on button "Excel" at bounding box center [318, 104] width 120 height 17
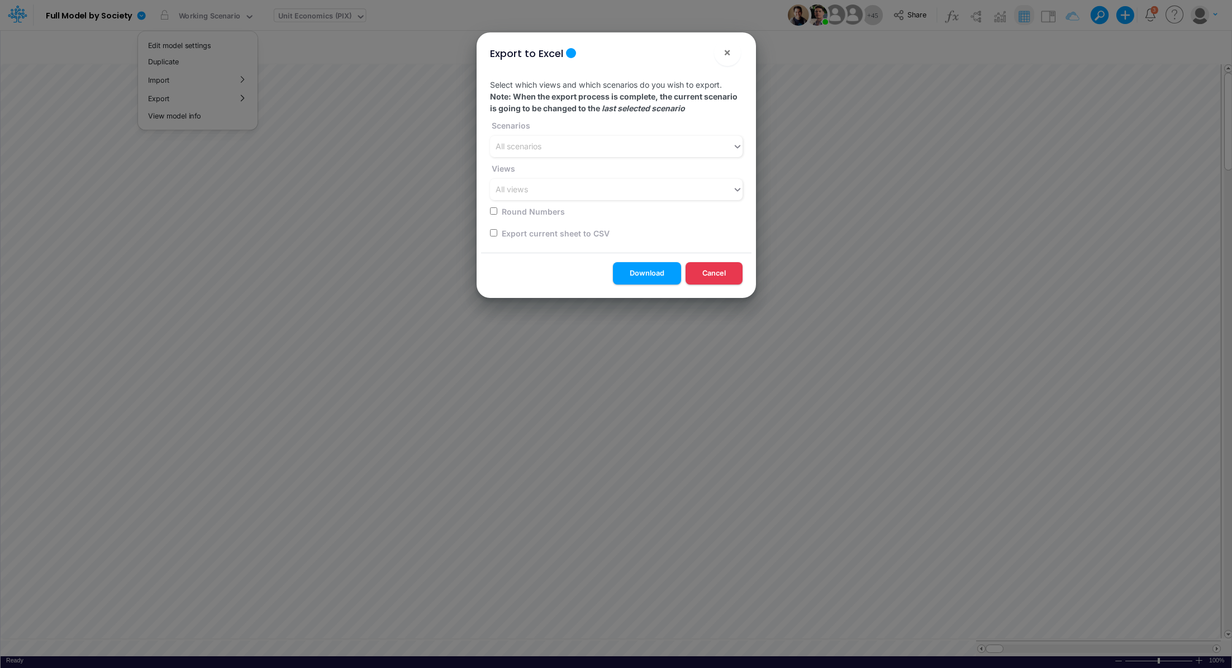
click at [493, 231] on input "checkbox" at bounding box center [493, 232] width 7 height 7
checkbox input "true"
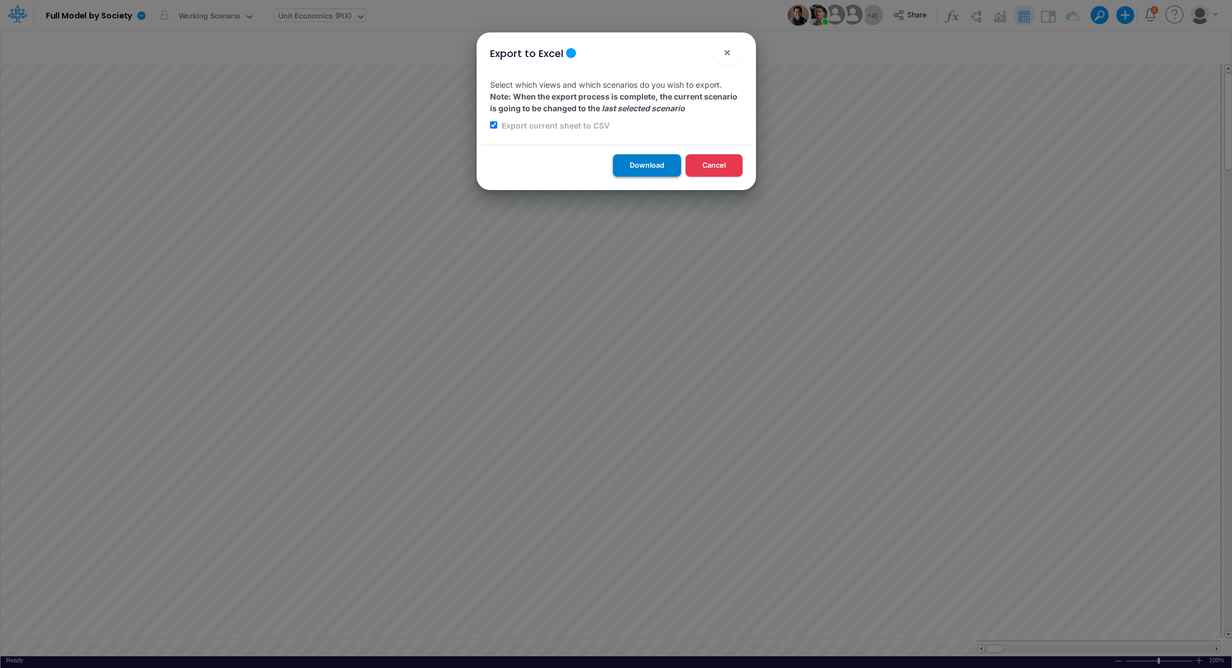
click at [644, 169] on button "Download" at bounding box center [647, 165] width 68 height 22
click at [726, 56] on span "×" at bounding box center [727, 51] width 7 height 13
